Goal: Transaction & Acquisition: Obtain resource

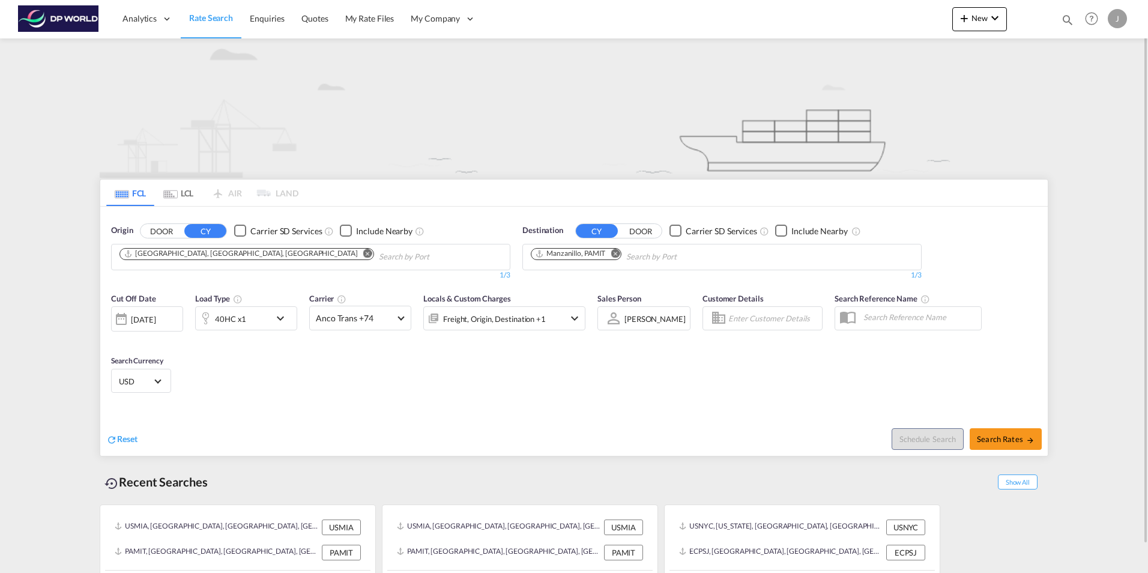
click at [363, 253] on md-icon "Remove" at bounding box center [367, 252] width 9 height 9
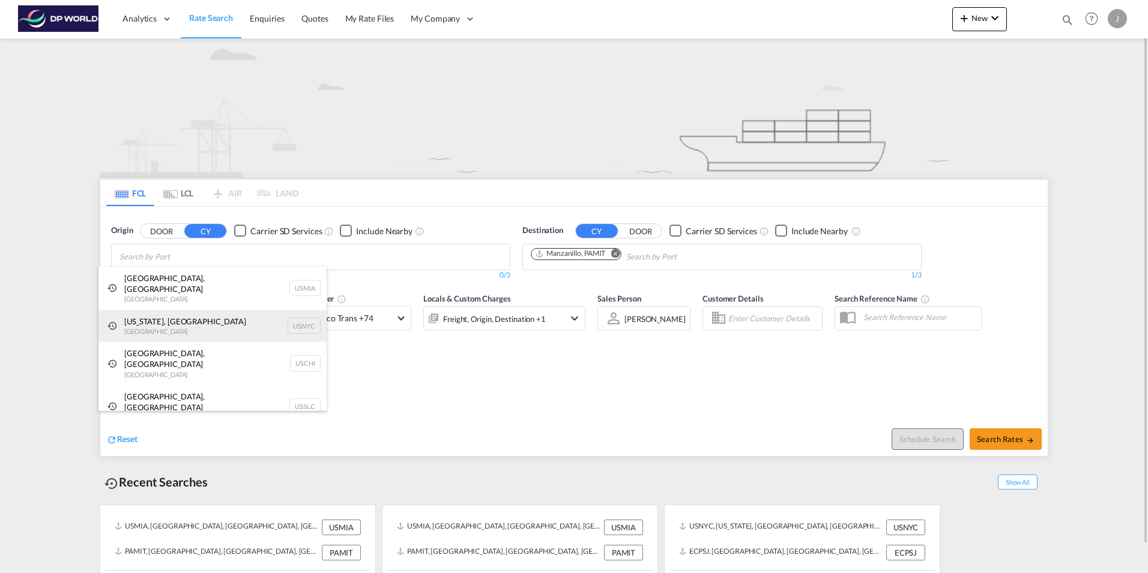
click at [167, 314] on div "[US_STATE], [GEOGRAPHIC_DATA] [GEOGRAPHIC_DATA] USNYC" at bounding box center [212, 326] width 228 height 32
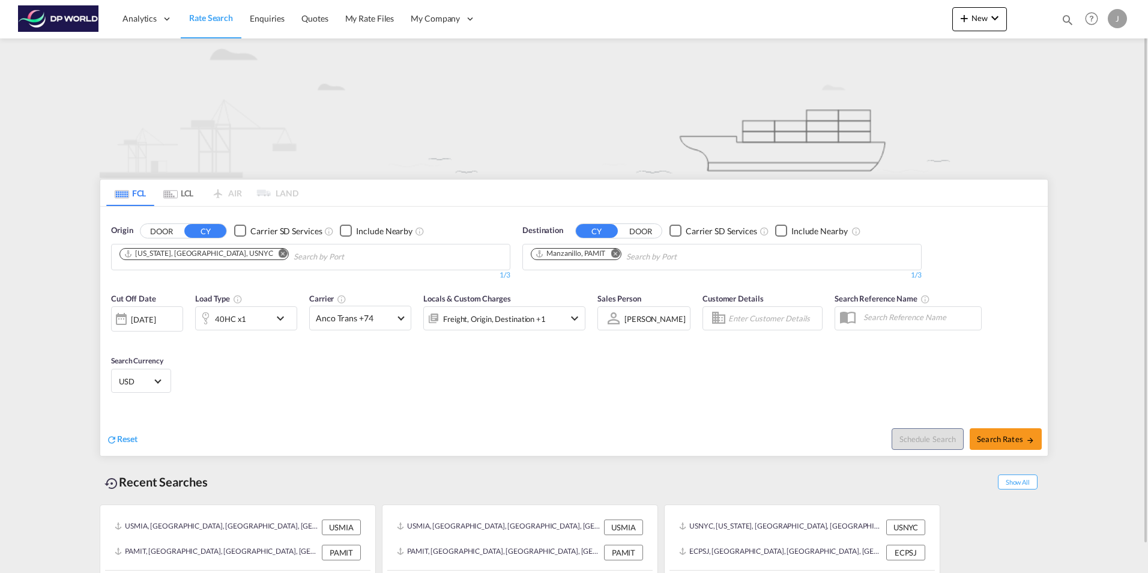
click at [617, 255] on md-icon "Remove" at bounding box center [614, 252] width 9 height 9
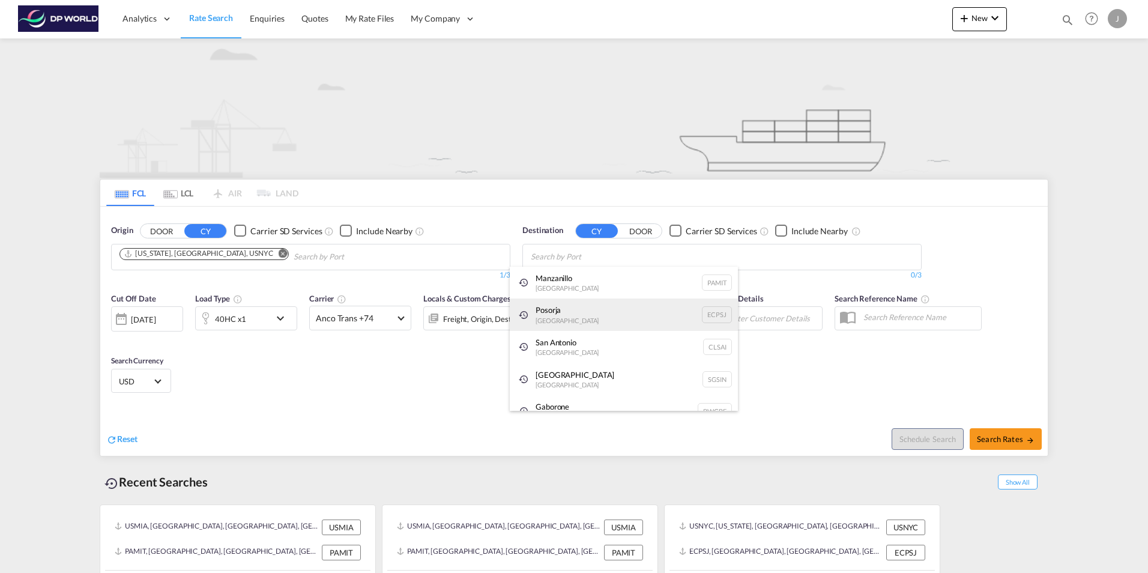
click at [558, 315] on div "Posorja [GEOGRAPHIC_DATA] ECPSJ" at bounding box center [624, 314] width 228 height 32
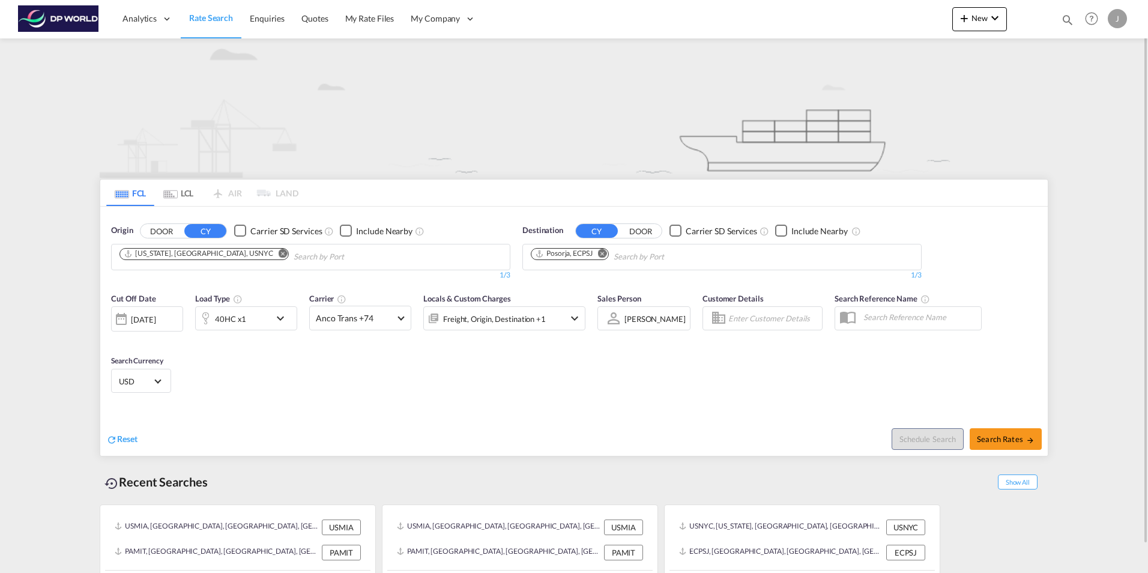
click at [285, 319] on md-icon "icon-chevron-down" at bounding box center [283, 318] width 20 height 14
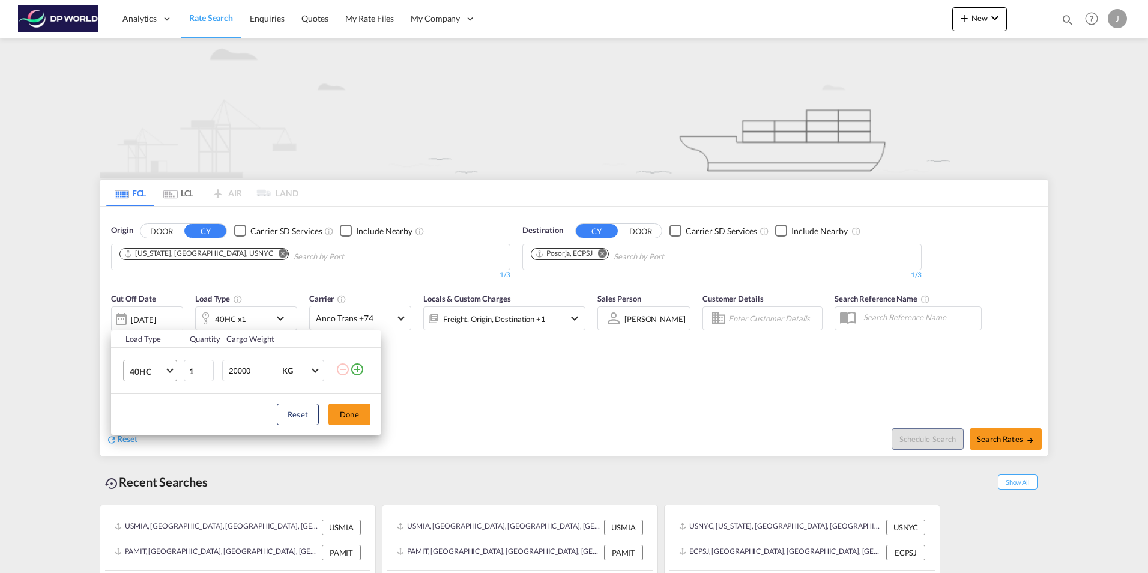
click at [168, 370] on span "Choose: \a40HC" at bounding box center [169, 369] width 7 height 7
click at [142, 366] on div "40NR" at bounding box center [141, 367] width 22 height 12
click at [357, 414] on button "Done" at bounding box center [349, 414] width 42 height 22
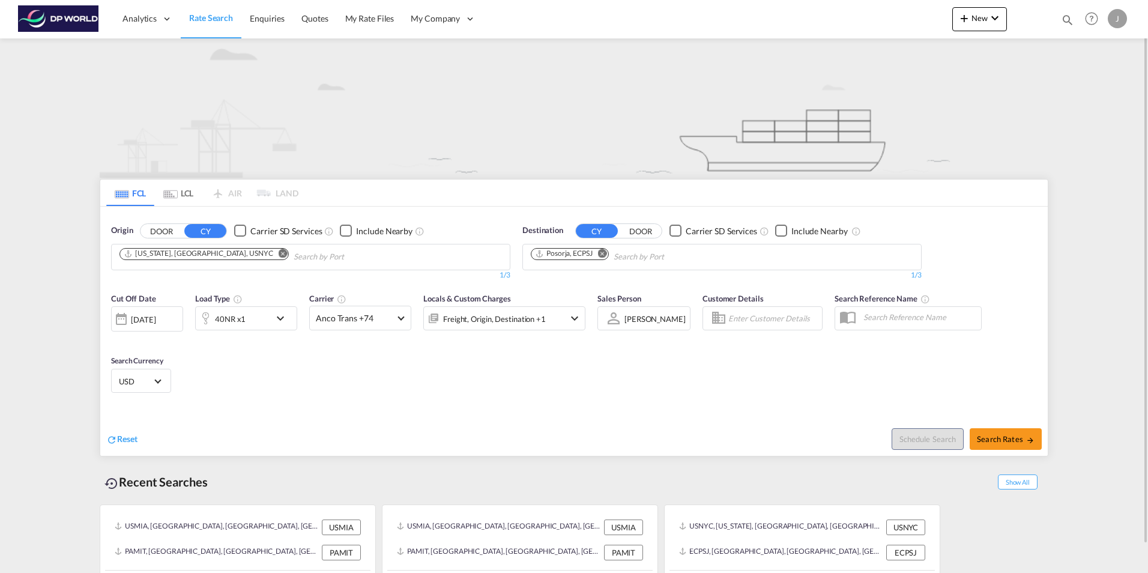
click at [120, 319] on div at bounding box center [121, 319] width 19 height 24
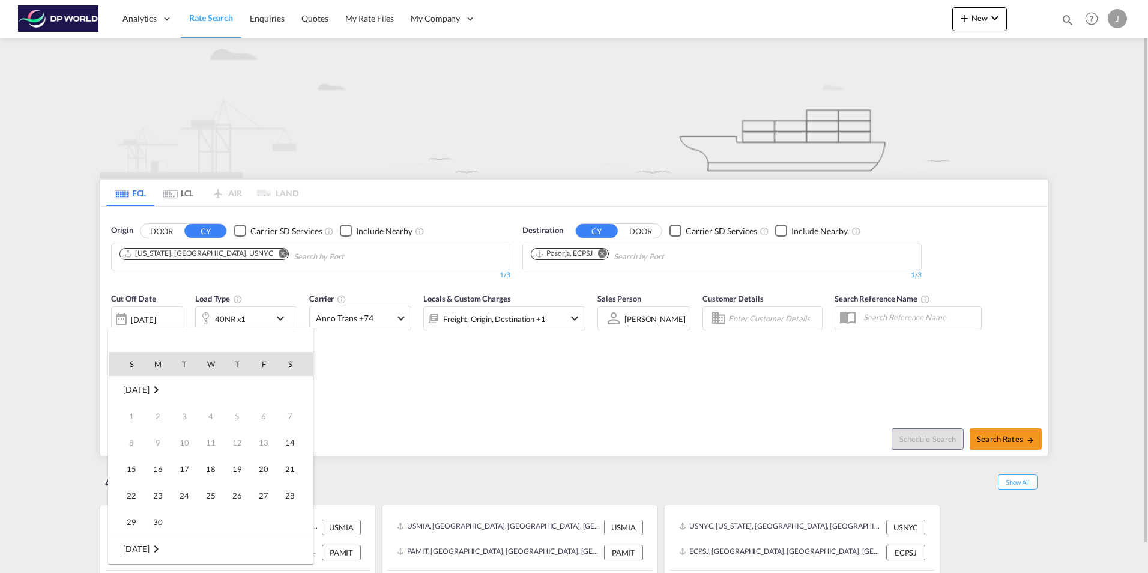
scroll to position [477, 0]
click at [262, 469] on span "19" at bounding box center [263, 469] width 24 height 24
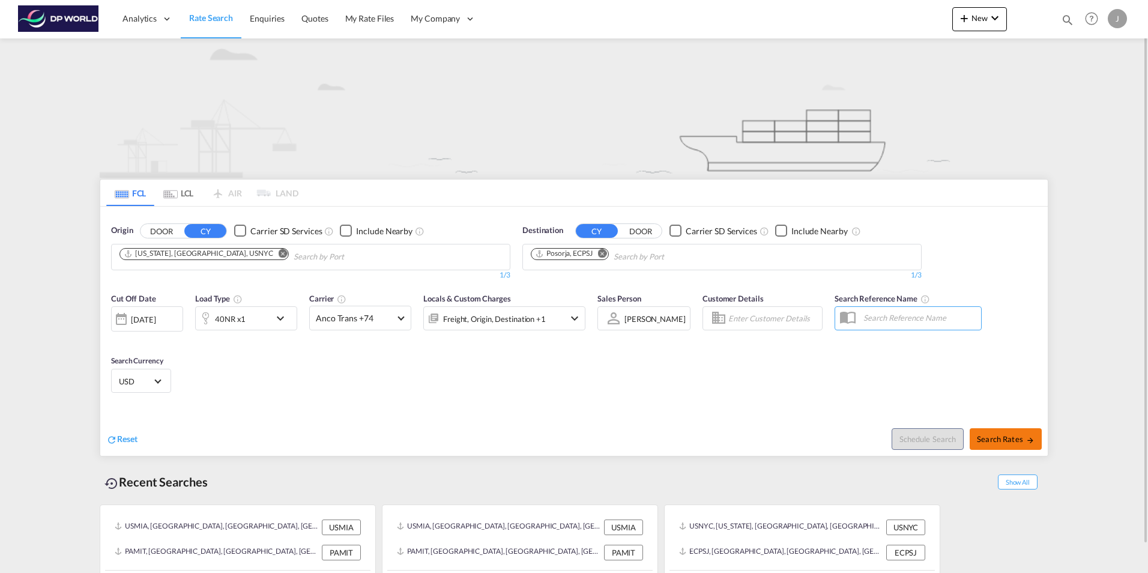
click at [1008, 441] on span "Search Rates" at bounding box center [1006, 439] width 58 height 10
type input "USNYC to ECPSJ / [DATE]"
